Goal: Task Accomplishment & Management: Complete application form

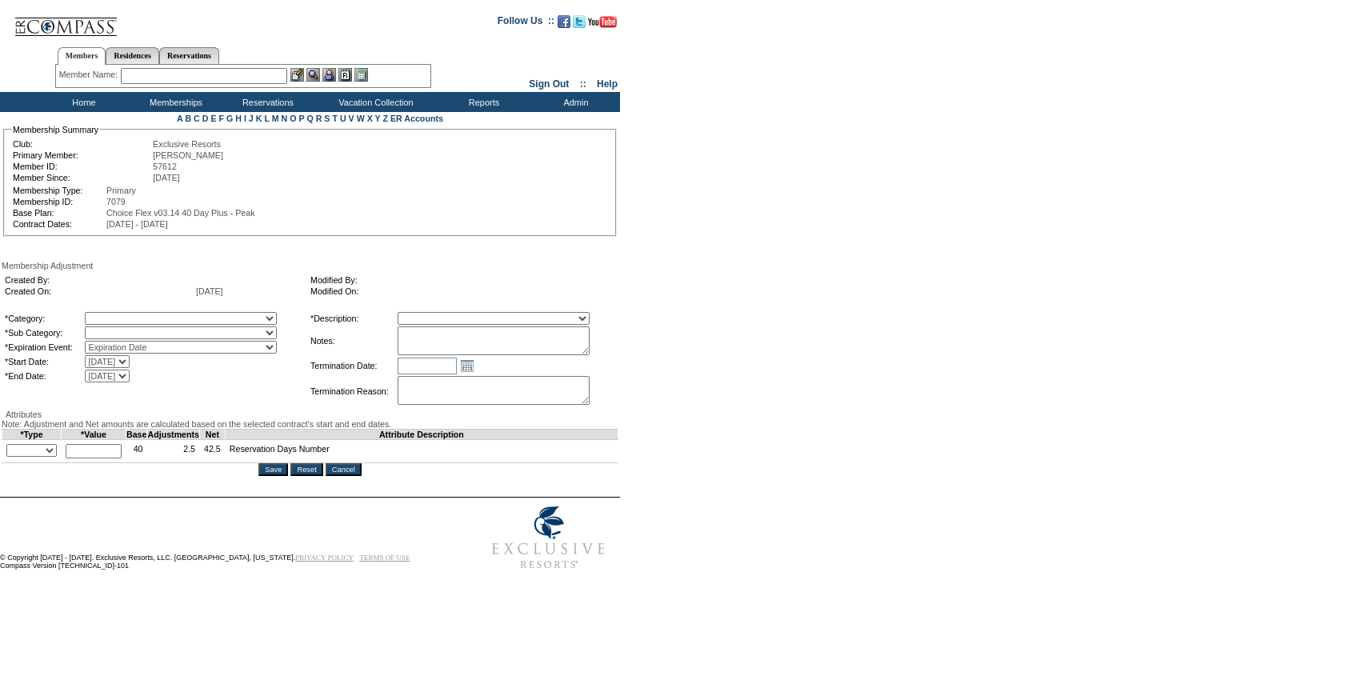
click at [454, 355] on textarea at bounding box center [494, 340] width 192 height 29
paste textarea "Per Liz Cuseo's case 6/10/25, and Pete/Natalie approval, rolling 12 days from 2…"
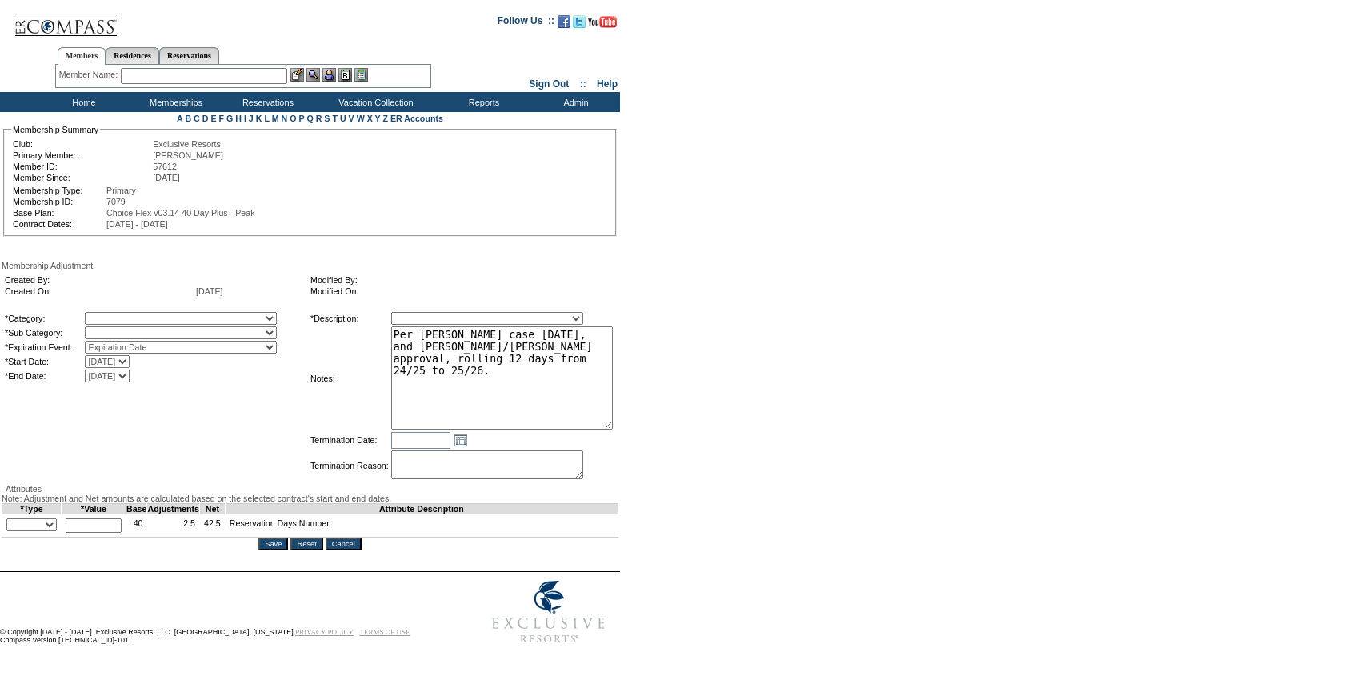
drag, startPoint x: 612, startPoint y: 362, endPoint x: 642, endPoint y: 435, distance: 79.6
click at [642, 435] on form "Follow Us ::" at bounding box center [681, 328] width 1362 height 648
click at [473, 351] on textarea "Per Liz Cuseo's case 6/10/25, and Pete/Natalie approval, rolling 12 days from 2…" at bounding box center [502, 377] width 222 height 103
click at [567, 345] on textarea "Per Mckenzie Greens case 6/10/25, and Pete/Natalie approval, rolling 12 days fr…" at bounding box center [502, 377] width 222 height 103
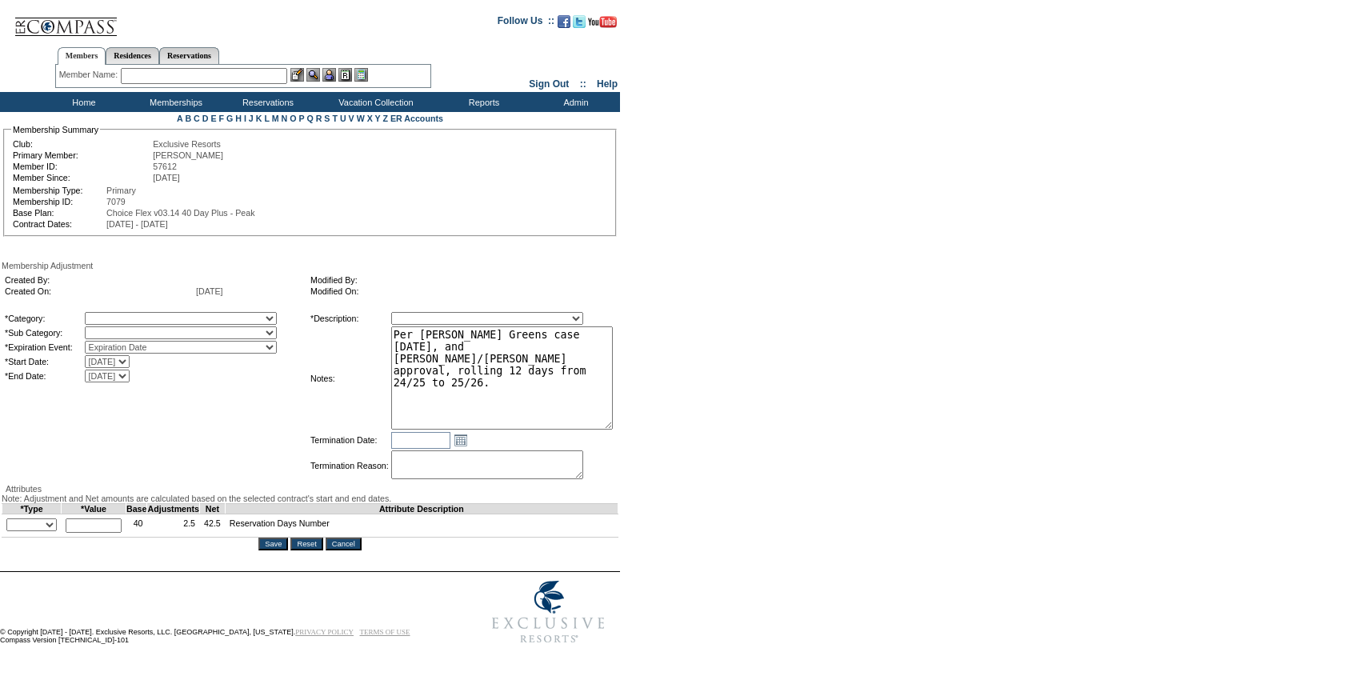
click at [577, 350] on textarea "Per Mckenzie Greens case 5/10/25, and Pete/Natalie approval, rolling 12 days fr…" at bounding box center [502, 377] width 222 height 103
click at [571, 386] on textarea "Per Mckenzie Greens case 5/29/25, and Pete/Natalie approval, rolling 12 days fr…" at bounding box center [502, 377] width 222 height 103
click at [467, 367] on textarea "Per Mckenzie Greens case 5/29/25, and Pete/Natalie approval, rolling 12 days fr…" at bounding box center [502, 377] width 222 height 103
click at [613, 372] on textarea "Per Mckenzie Greens case 5/29/25, and Pete/Natalie approval, rolling 13 days fr…" at bounding box center [502, 377] width 222 height 103
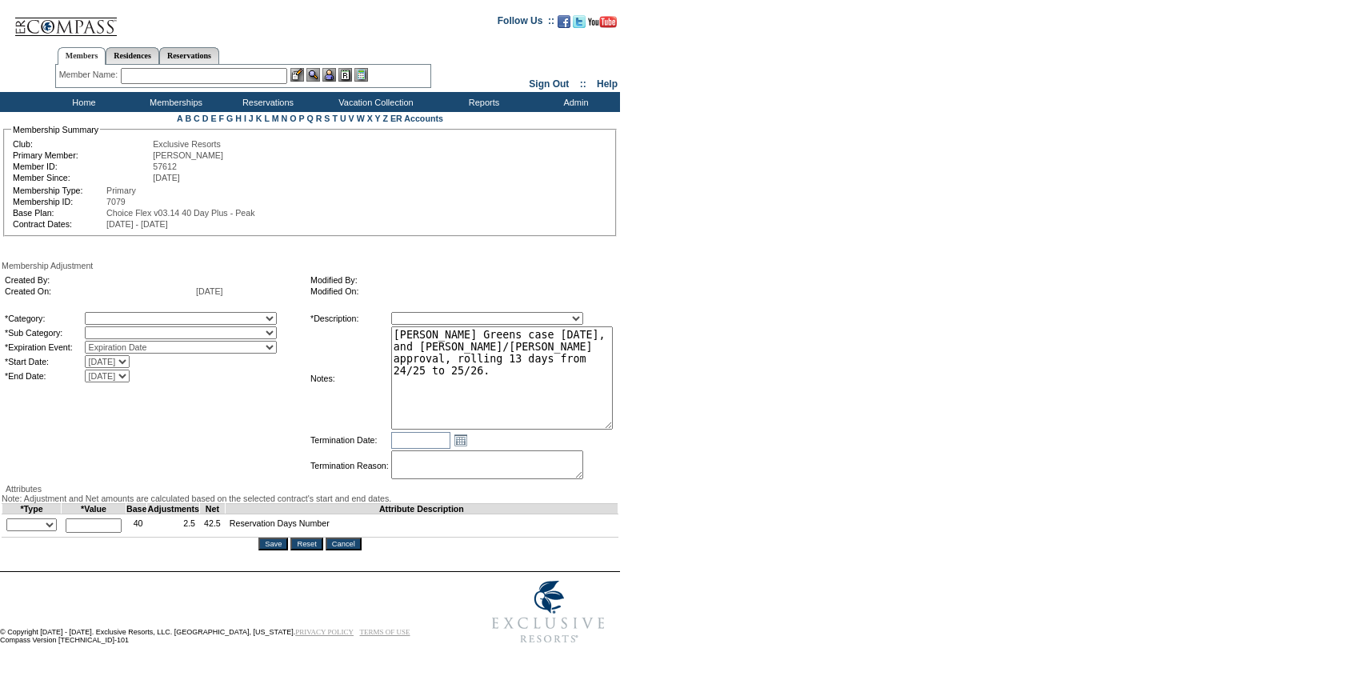
type textarea "Per Mckenzie Greens case 5/29/25, and Pete/Natalie approval, rolling 13 days fr…"
click at [182, 319] on div "Created By: Created On: 10/1/2025 Modified By: Modified On: *Category: A La Car…" at bounding box center [310, 377] width 617 height 214
click at [182, 323] on table "*Category: A La Carte Days Contract Election Days Converted Days Coronavirus Ot…" at bounding box center [155, 347] width 304 height 74
click at [163, 339] on select at bounding box center [181, 332] width 192 height 13
click at [154, 325] on select "A La Carte Days Contract Election Days Converted Days Coronavirus Other Referra…" at bounding box center [181, 318] width 192 height 13
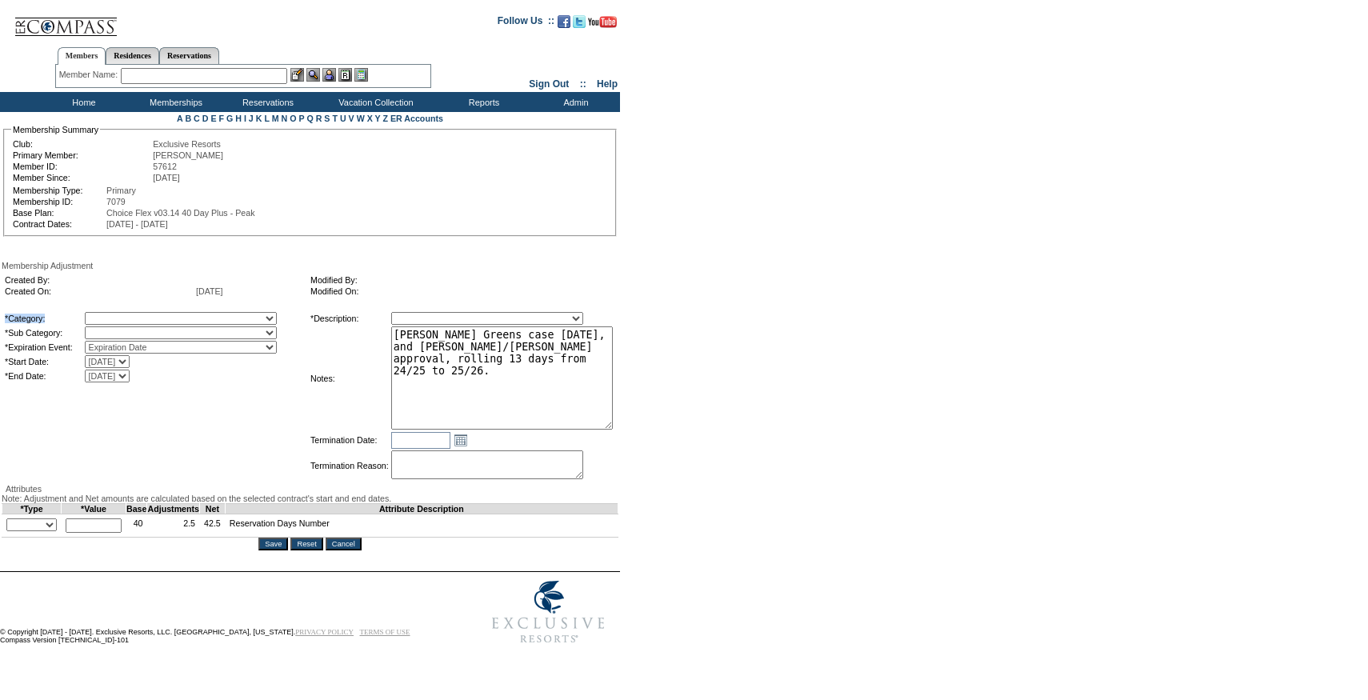
select select "1064"
click at [118, 325] on select "A La Carte Days Contract Election Days Converted Days Coronavirus Other Referra…" at bounding box center [181, 318] width 192 height 13
click at [166, 325] on select "A La Carte Days Contract Election Days Converted Days Coronavirus Other Referra…" at bounding box center [181, 318] width 192 height 13
